Goal: Obtain resource: Download file/media

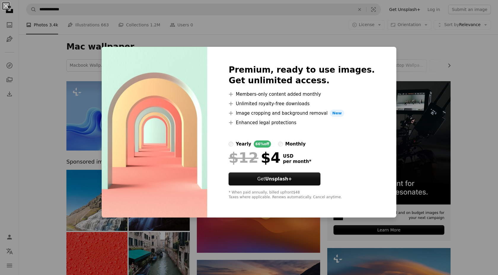
scroll to position [1585, 0]
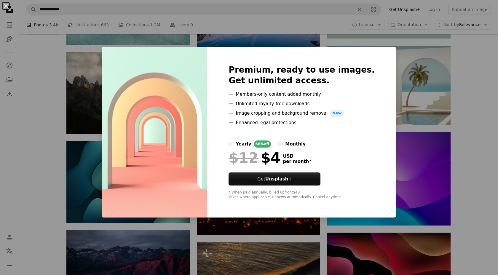
click at [400, 130] on div "An X shape Premium, ready to use images. Get unlimited access. A plus sign Memb…" at bounding box center [249, 137] width 498 height 275
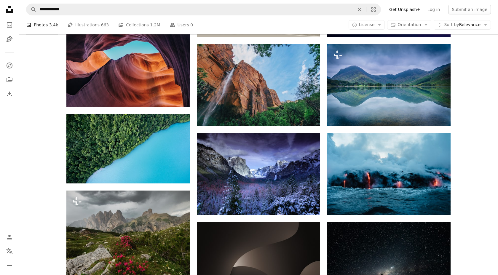
scroll to position [473, 0]
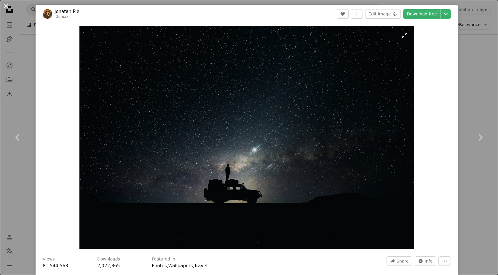
click at [270, 161] on img "Zoom in on this image" at bounding box center [246, 137] width 334 height 223
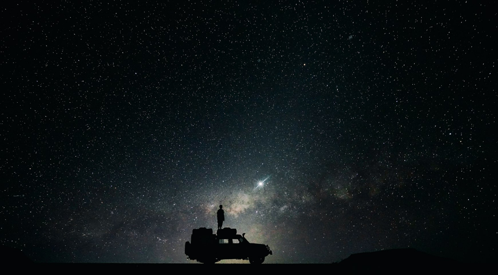
scroll to position [29, 0]
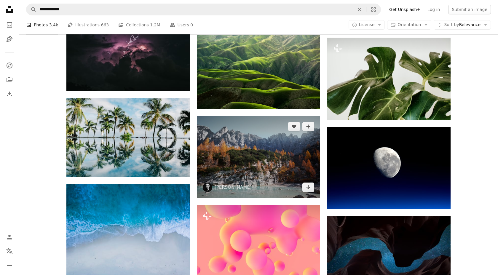
scroll to position [1089, 0]
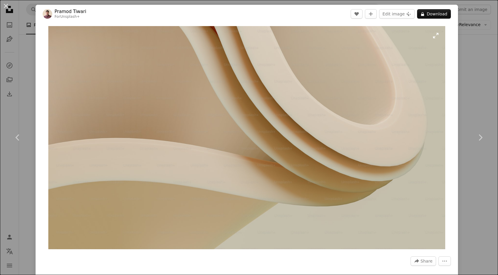
click at [242, 98] on img "Zoom in on this image" at bounding box center [246, 137] width 397 height 223
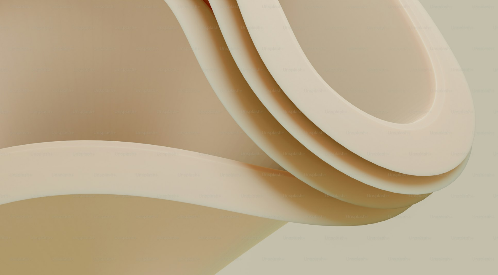
scroll to position [3, 0]
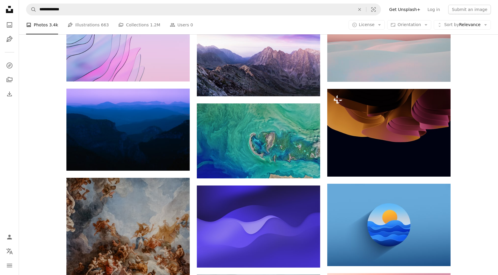
scroll to position [3276, 0]
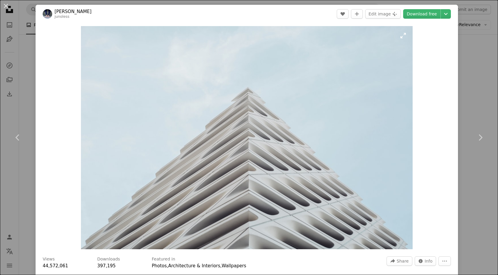
click at [217, 124] on img "Zoom in on this image" at bounding box center [246, 137] width 331 height 223
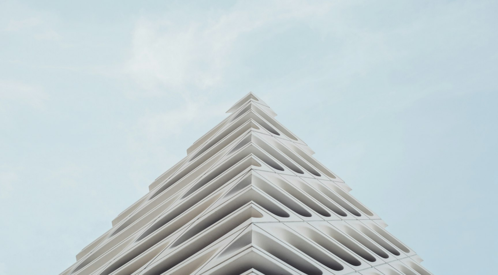
scroll to position [30, 0]
